Goal: Use online tool/utility: Utilize a website feature to perform a specific function

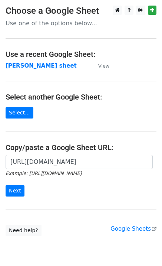
scroll to position [0, 174]
type input "[URL][DOMAIN_NAME]"
click at [19, 188] on input "Next" at bounding box center [15, 191] width 19 height 12
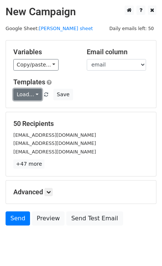
click at [30, 96] on link "Load..." at bounding box center [27, 95] width 29 height 12
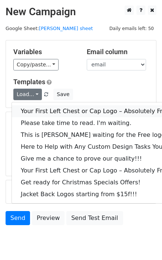
click at [50, 114] on link "Your First Left Chest or Cap Logo – Absolutely Free" at bounding box center [100, 111] width 177 height 12
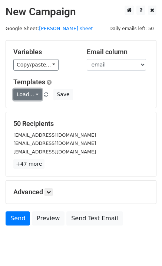
click at [28, 96] on link "Load..." at bounding box center [27, 95] width 29 height 12
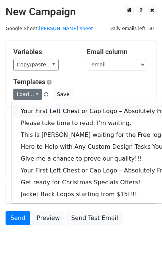
click at [37, 110] on link "Your First Left Chest or Cap Logo – Absolutely Free" at bounding box center [100, 111] width 177 height 12
